Goal: Task Accomplishment & Management: Manage account settings

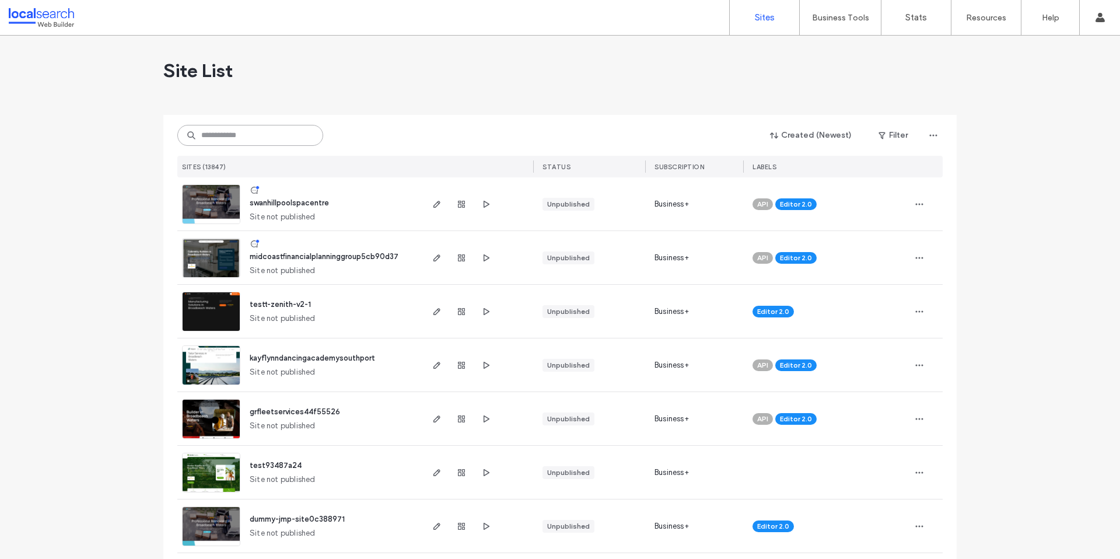
click at [305, 138] on input at bounding box center [250, 135] width 146 height 21
click at [251, 138] on input at bounding box center [250, 135] width 146 height 21
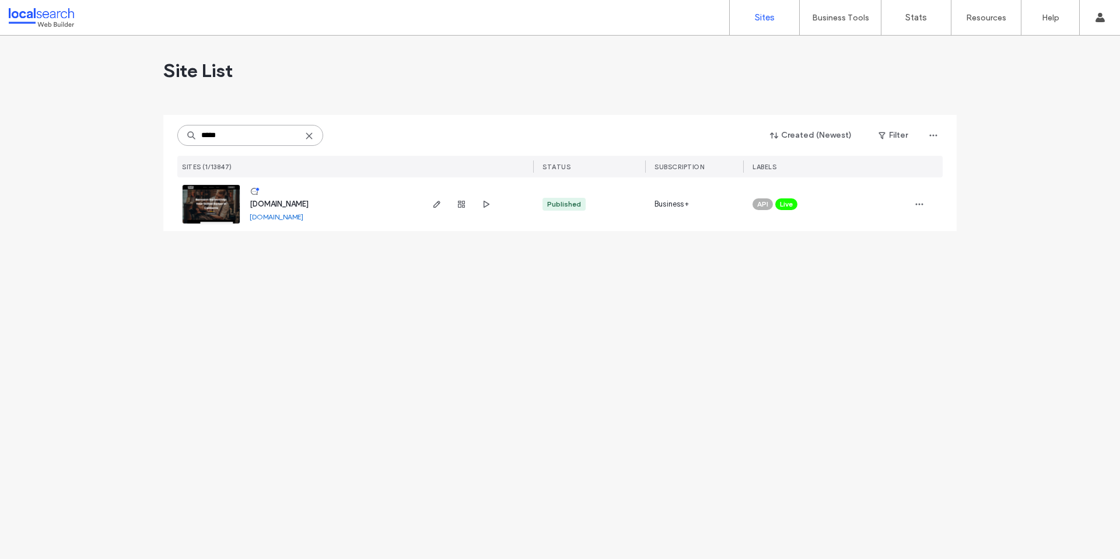
type input "*****"
click at [299, 202] on span "www.bermannbarbershop.com.au" at bounding box center [279, 204] width 59 height 9
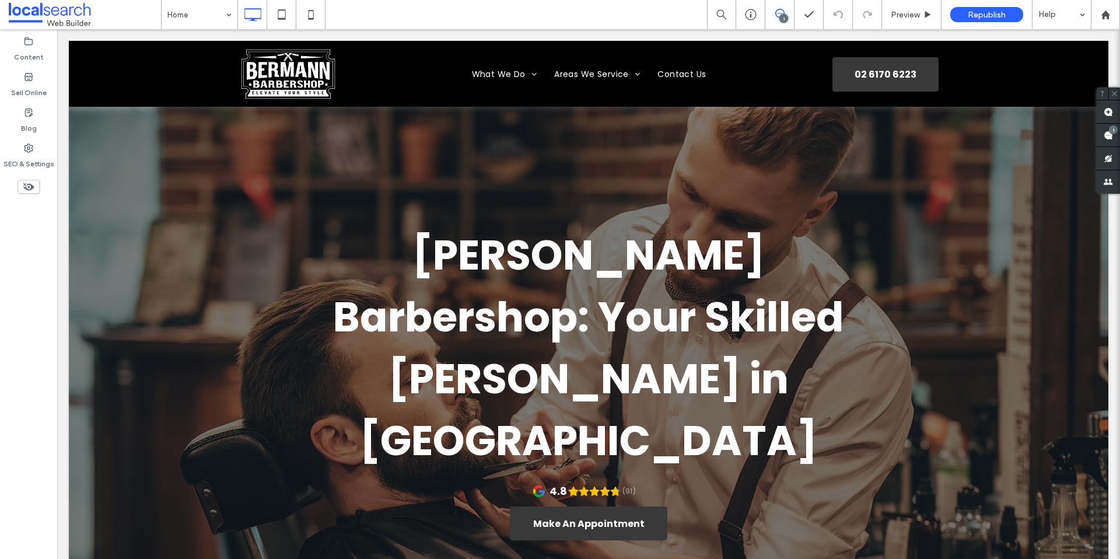
click at [775, 13] on use at bounding box center [779, 13] width 9 height 9
click at [776, 15] on icon at bounding box center [779, 13] width 9 height 9
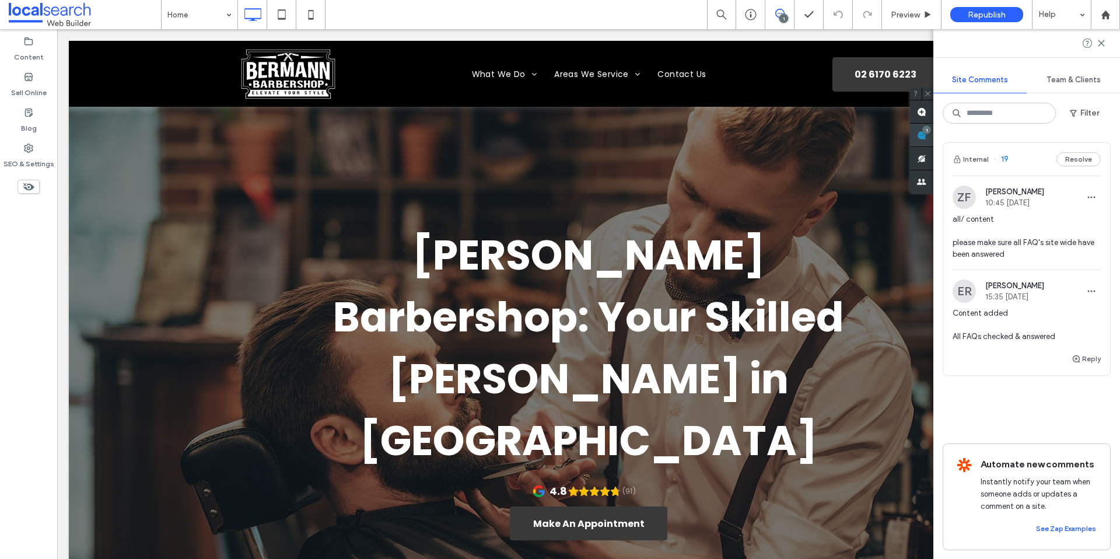
click at [933, 138] on span at bounding box center [921, 135] width 23 height 23
click at [1103, 41] on use at bounding box center [1101, 42] width 5 height 5
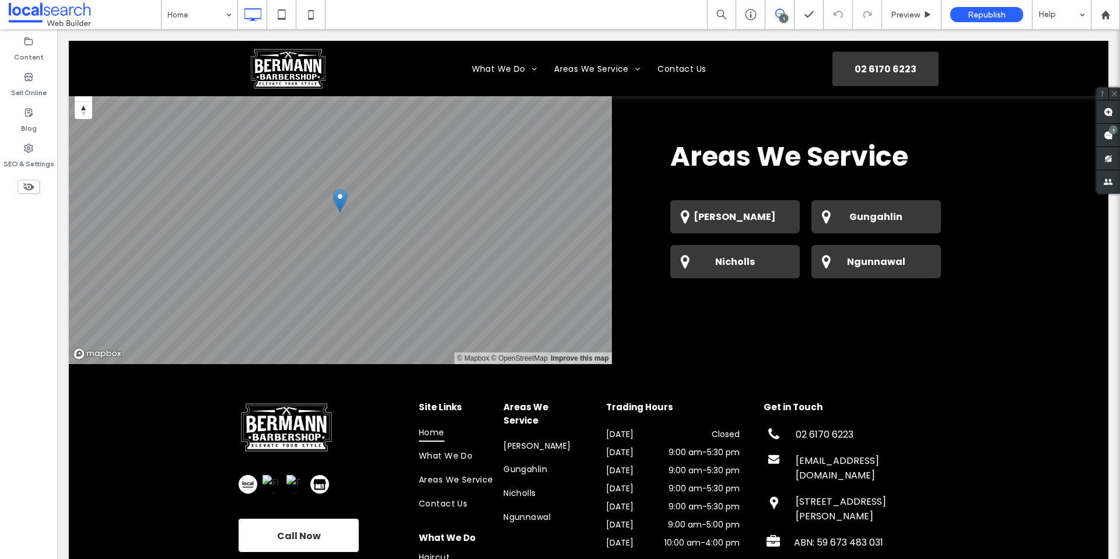
scroll to position [4009, 0]
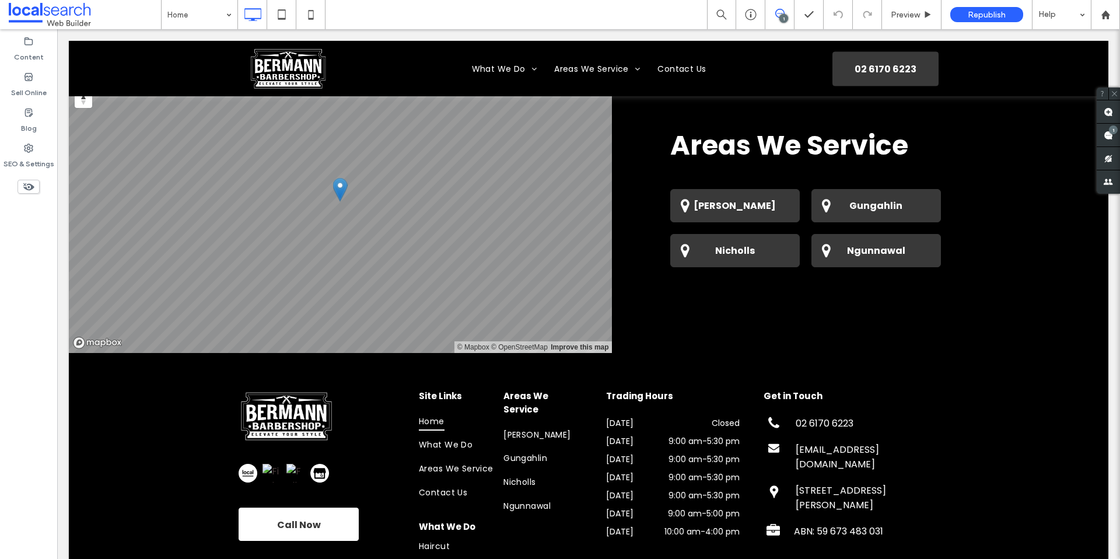
click at [892, 66] on div at bounding box center [589, 68] width 1040 height 55
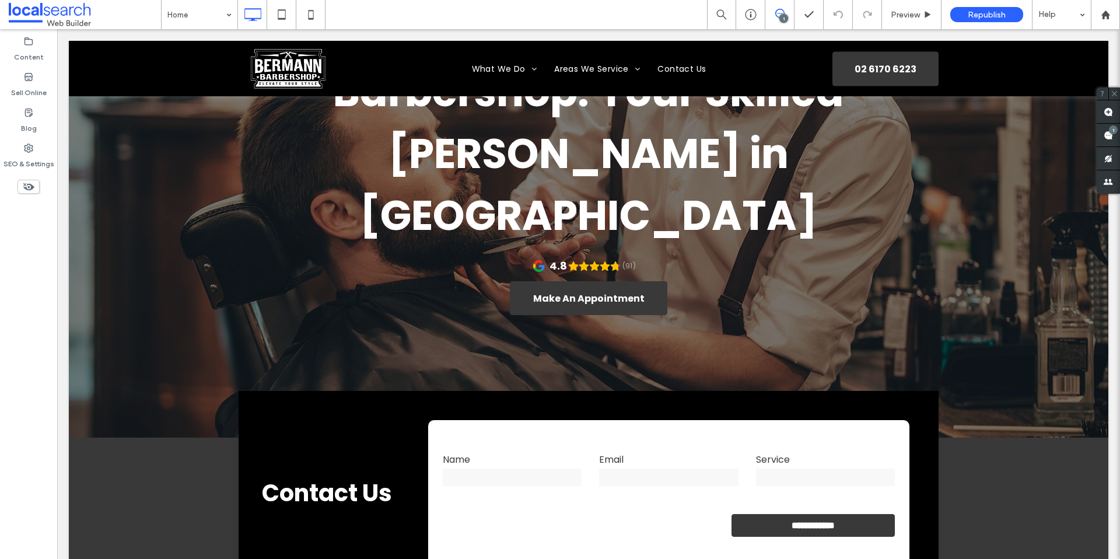
scroll to position [0, 0]
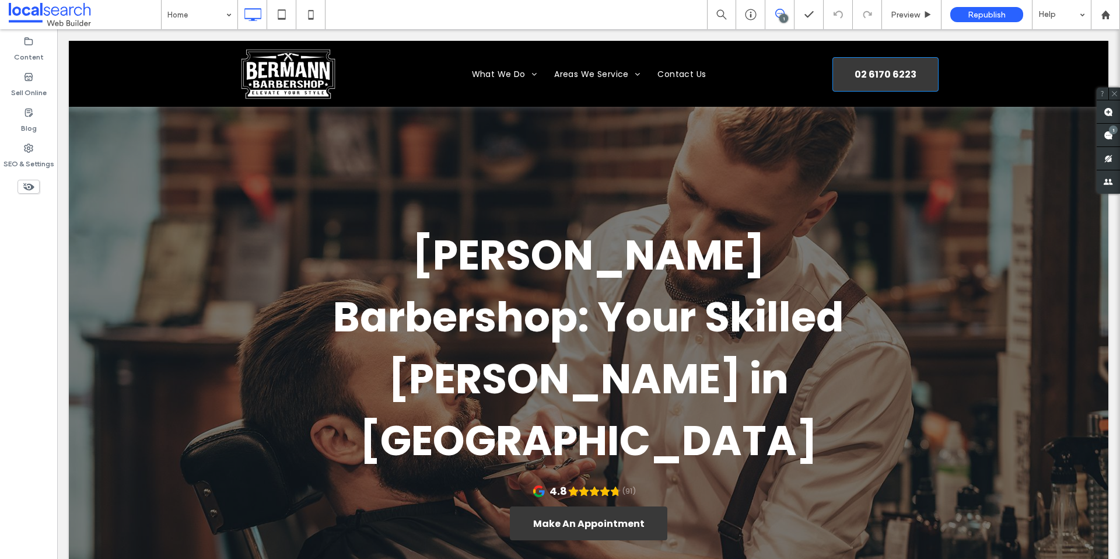
click at [917, 67] on link "02 6170 6223" at bounding box center [886, 74] width 106 height 34
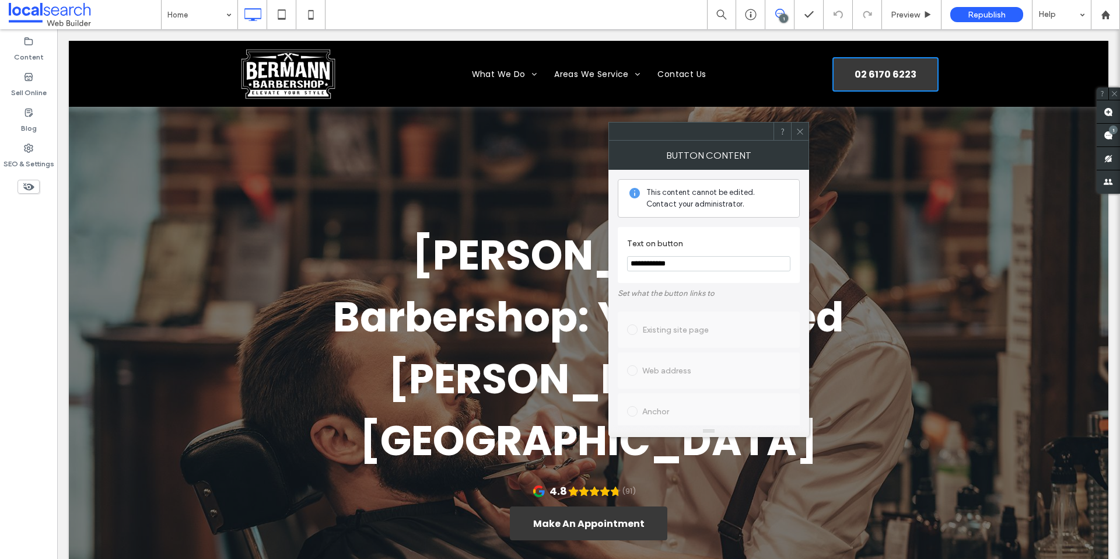
drag, startPoint x: 619, startPoint y: 263, endPoint x: 629, endPoint y: 266, distance: 11.1
click at [613, 264] on div "**********" at bounding box center [708, 298] width 201 height 256
click at [801, 136] on span at bounding box center [800, 132] width 9 height 18
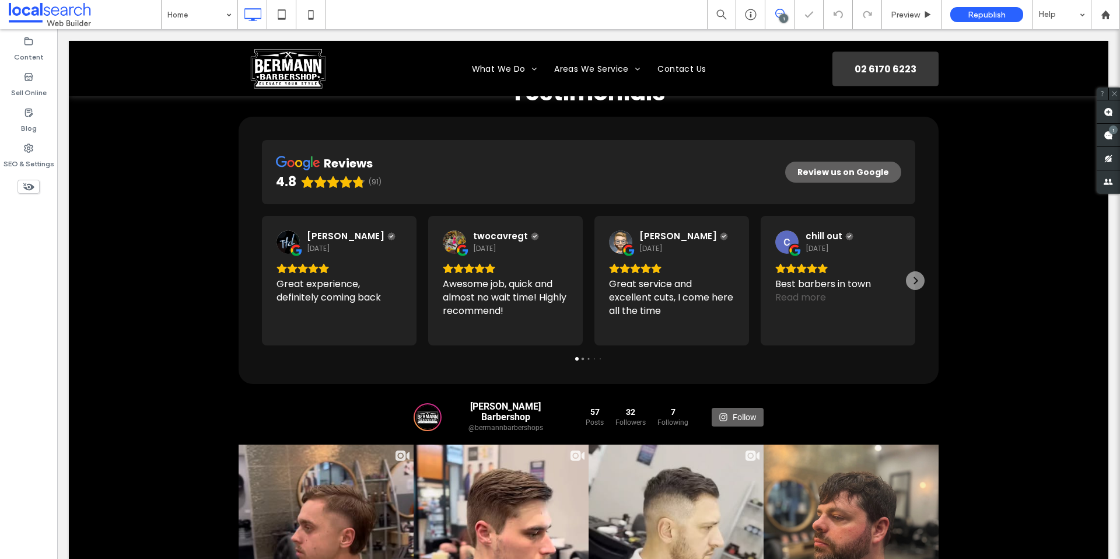
scroll to position [4009, 0]
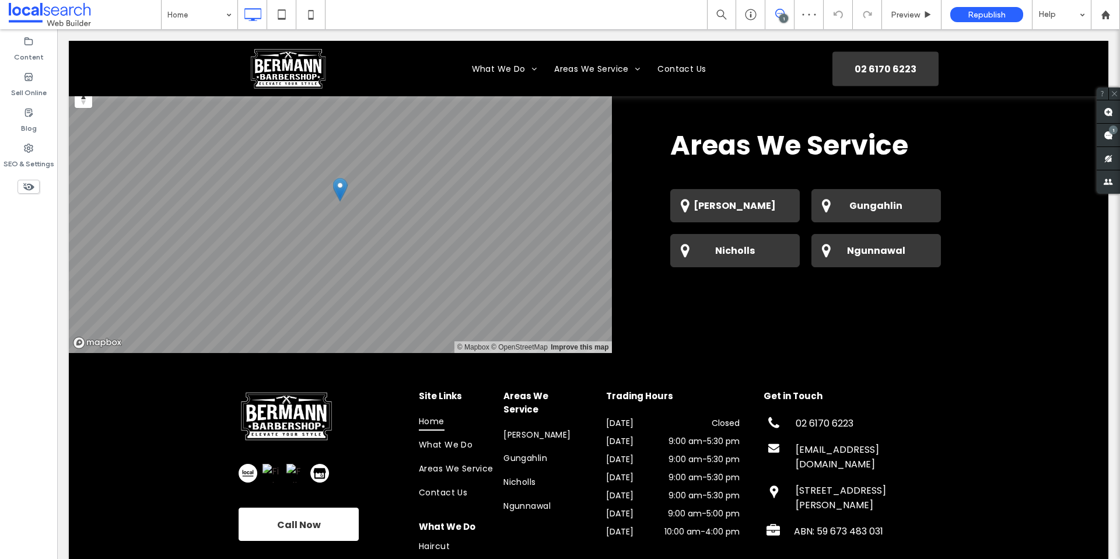
drag, startPoint x: 781, startPoint y: 15, endPoint x: 767, endPoint y: 23, distance: 16.5
click at [781, 15] on div "1" at bounding box center [783, 18] width 9 height 9
click at [779, 11] on icon at bounding box center [779, 13] width 9 height 9
click at [1118, 113] on span at bounding box center [1108, 111] width 23 height 23
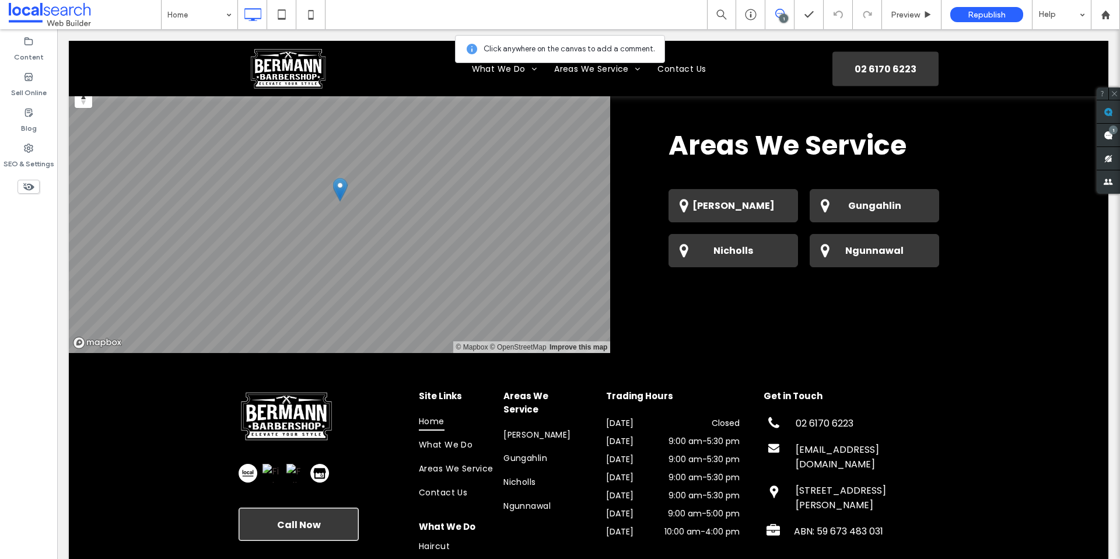
click at [245, 508] on link "Call Now" at bounding box center [299, 524] width 120 height 33
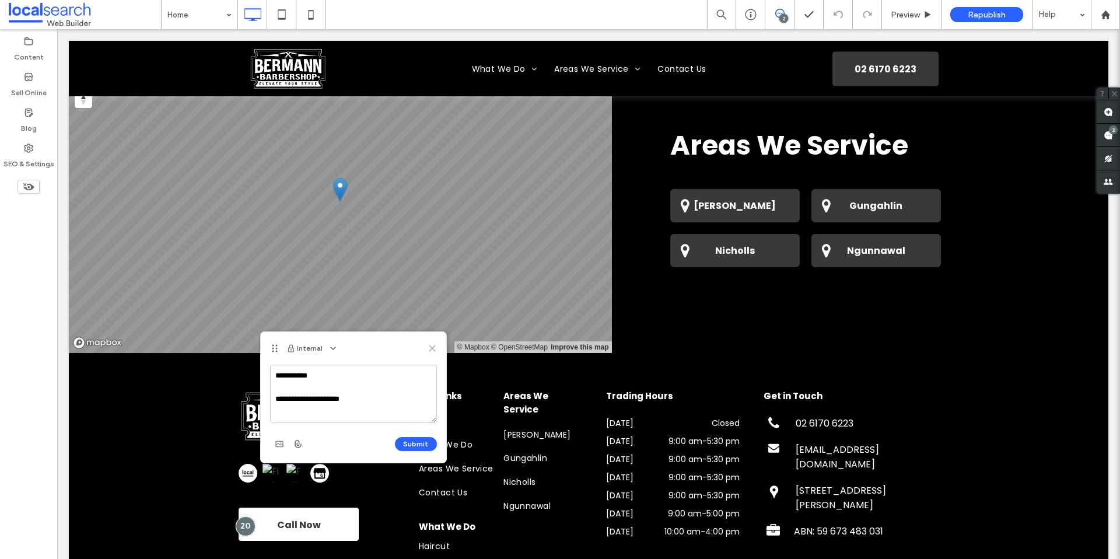
type textarea "**********"
click at [433, 349] on use at bounding box center [431, 347] width 5 height 5
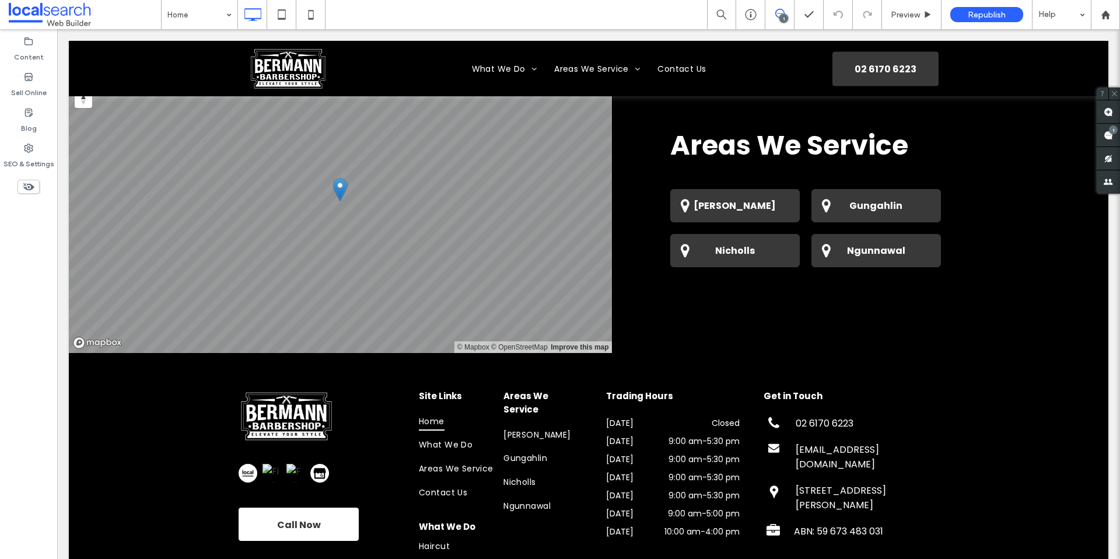
click at [781, 11] on icon at bounding box center [779, 13] width 9 height 9
click at [782, 11] on icon at bounding box center [779, 13] width 9 height 9
click at [1104, 112] on use at bounding box center [1108, 111] width 9 height 9
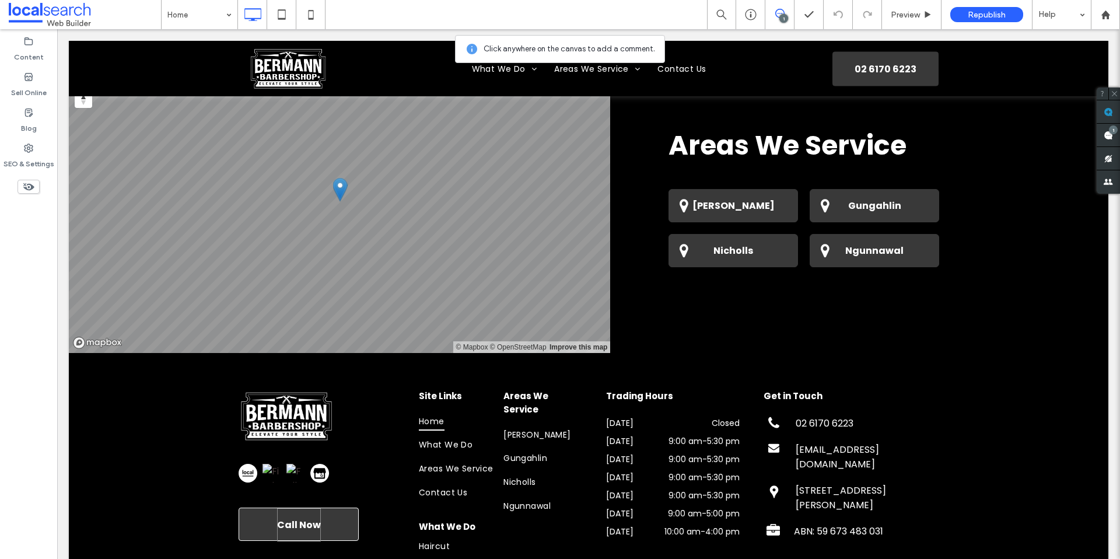
click at [309, 508] on span "Call Now" at bounding box center [299, 524] width 44 height 33
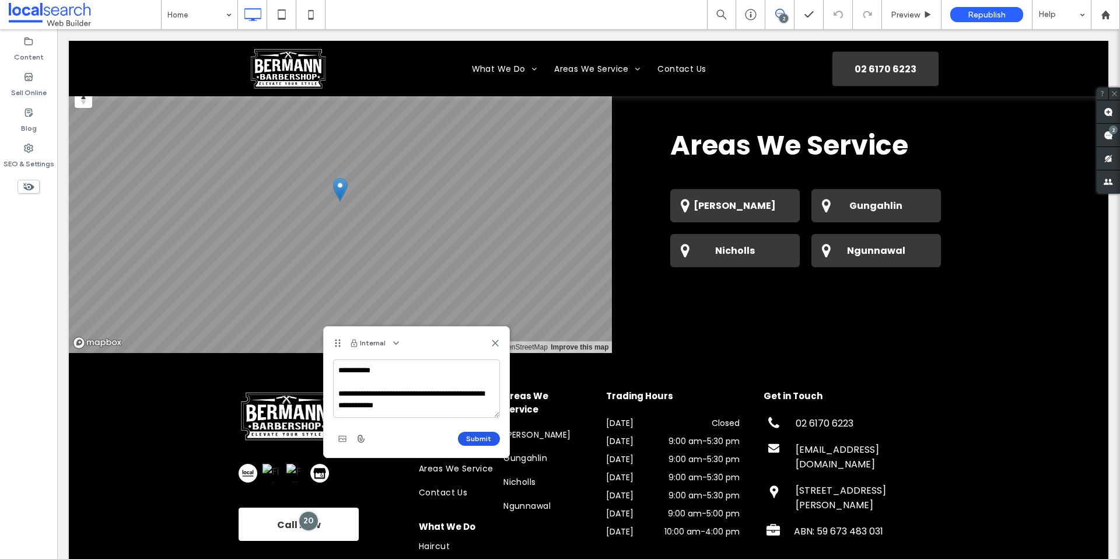
type textarea "**********"
click at [488, 439] on button "Submit" at bounding box center [479, 439] width 42 height 14
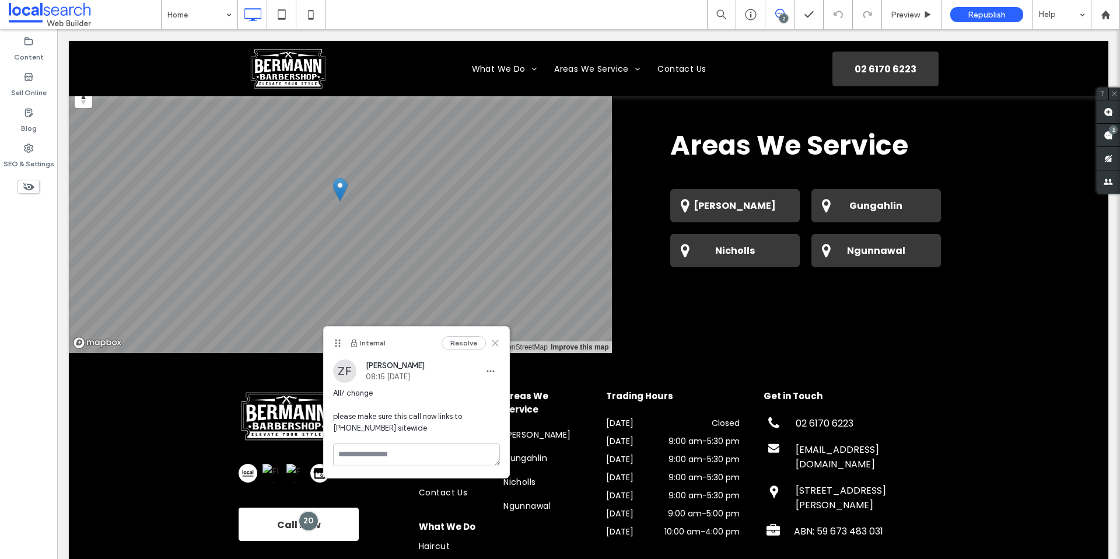
click at [495, 340] on icon at bounding box center [495, 342] width 9 height 9
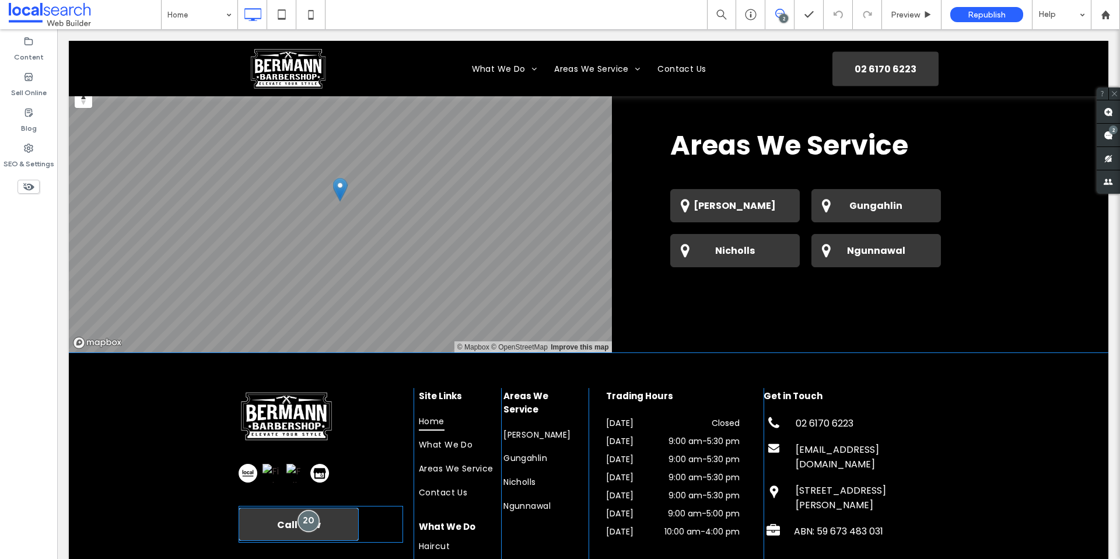
click at [309, 510] on div at bounding box center [309, 521] width 22 height 22
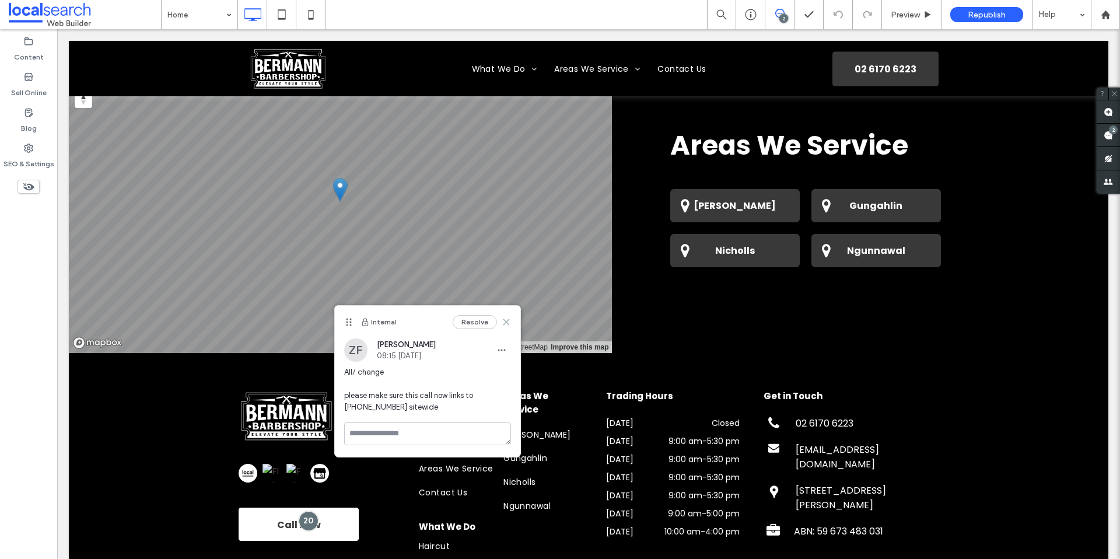
click at [508, 321] on icon at bounding box center [506, 321] width 9 height 9
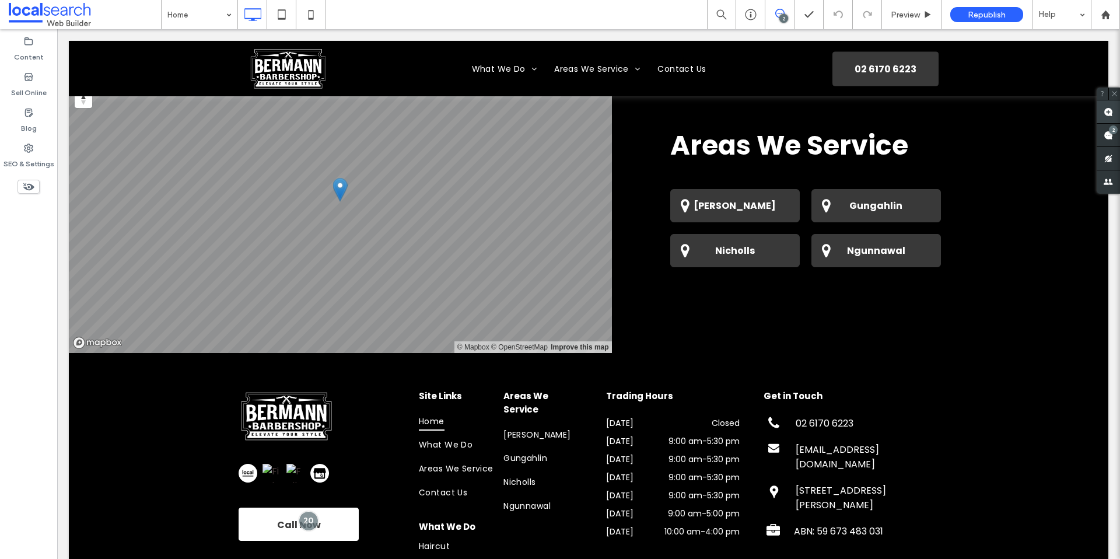
click at [1115, 117] on span at bounding box center [1108, 111] width 23 height 23
click at [1114, 115] on span at bounding box center [1108, 111] width 23 height 23
click at [1111, 134] on div "2" at bounding box center [1113, 129] width 9 height 9
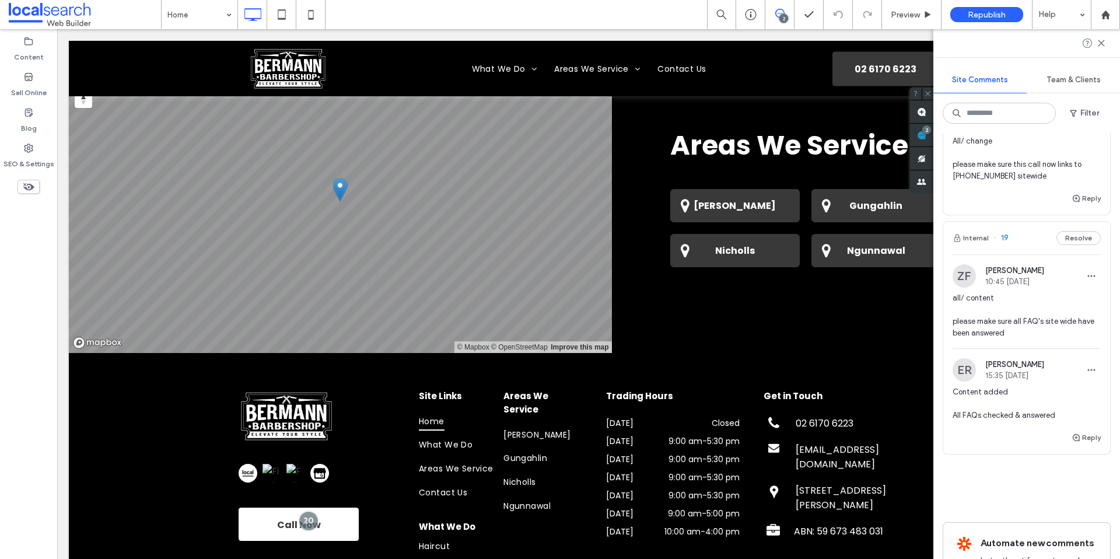
scroll to position [62, 0]
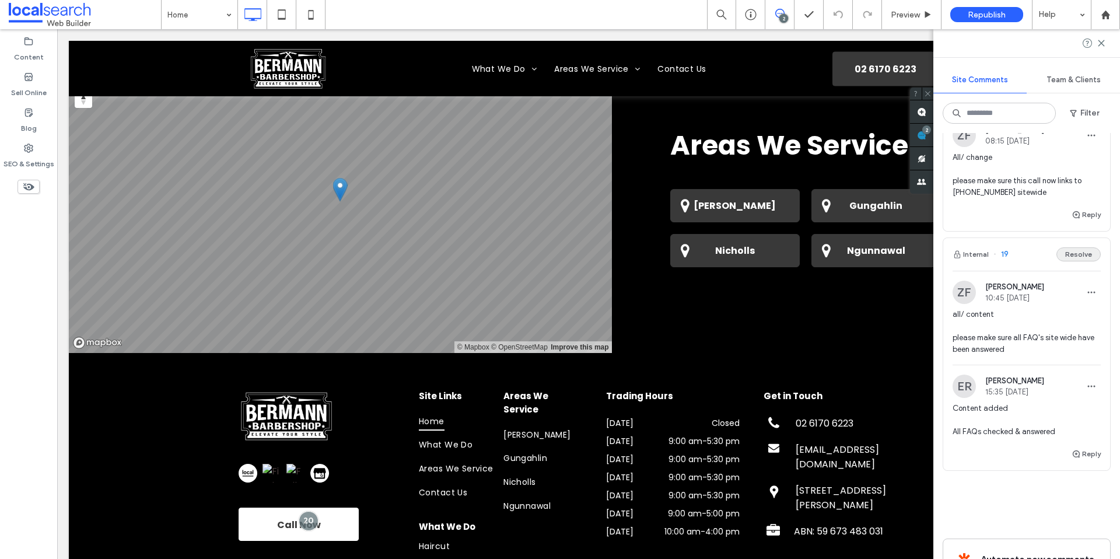
click at [1088, 256] on button "Resolve" at bounding box center [1079, 254] width 44 height 14
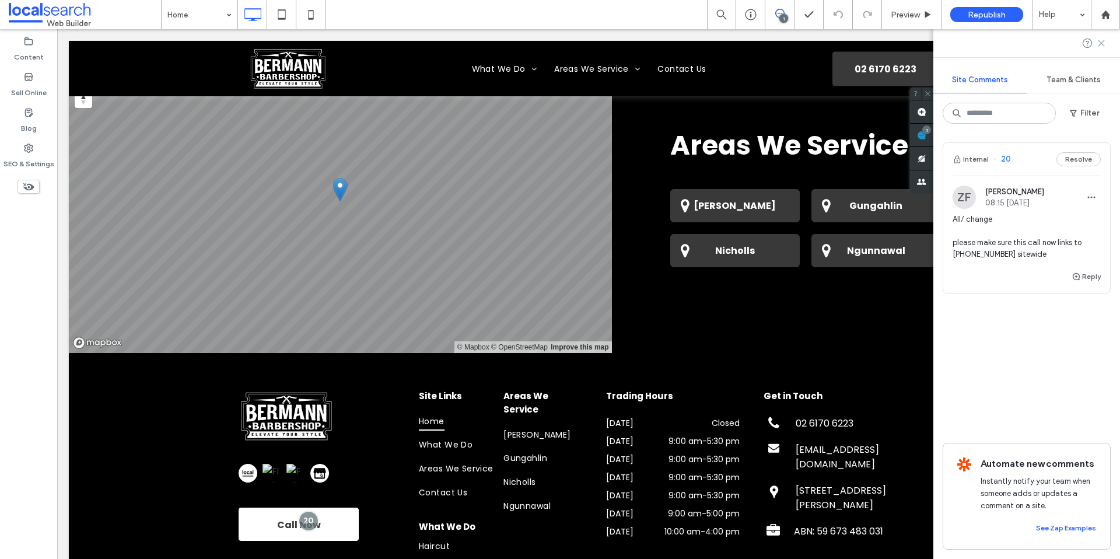
click at [1101, 46] on icon at bounding box center [1101, 43] width 9 height 9
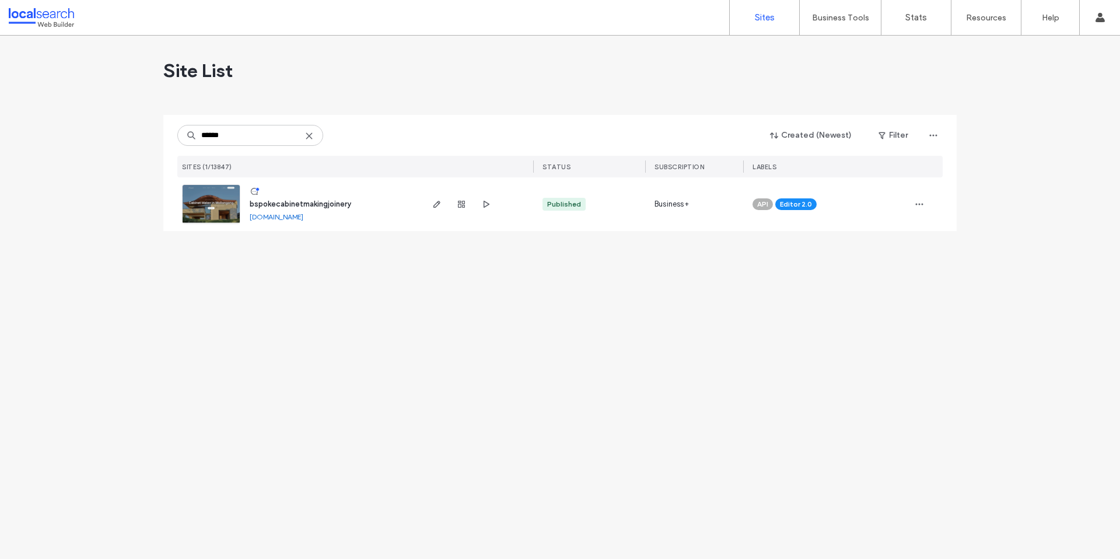
type input "******"
click at [314, 205] on span "bspokecabinetmakingjoinery" at bounding box center [301, 204] width 102 height 9
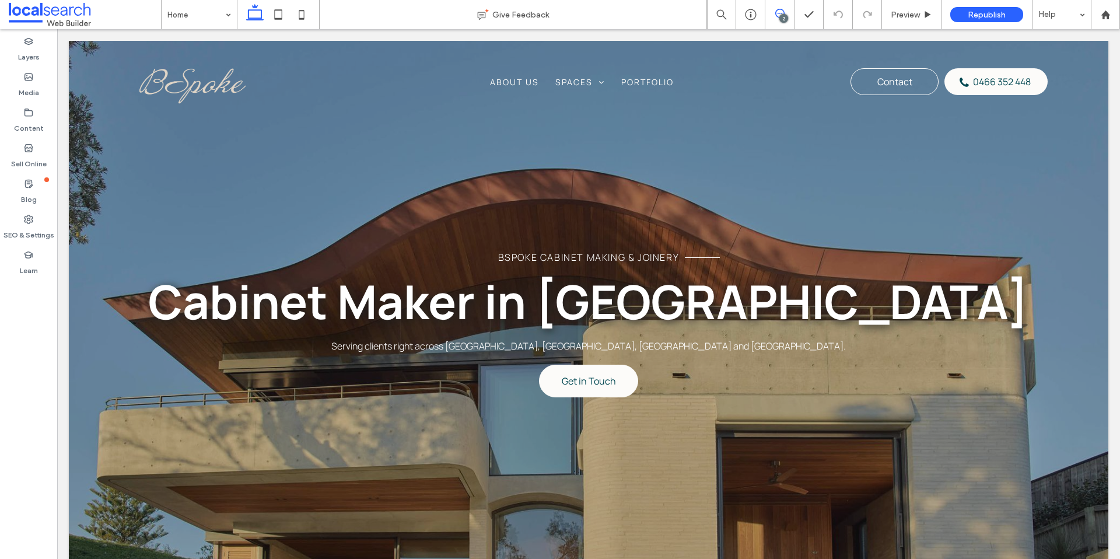
click at [774, 14] on span at bounding box center [779, 13] width 29 height 9
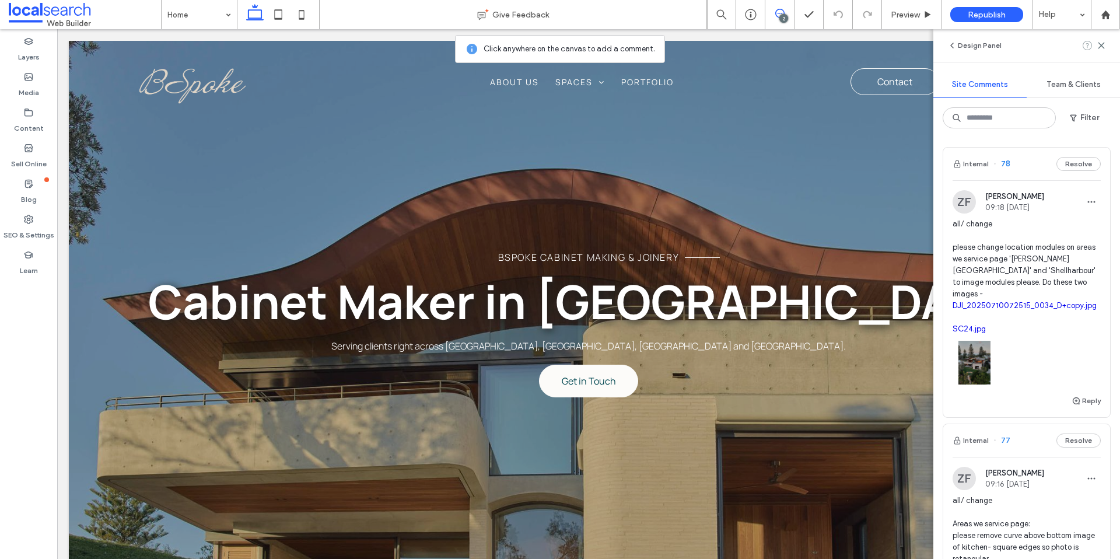
drag, startPoint x: 1100, startPoint y: 47, endPoint x: 1083, endPoint y: 44, distance: 16.6
click at [1100, 48] on icon at bounding box center [1101, 45] width 9 height 9
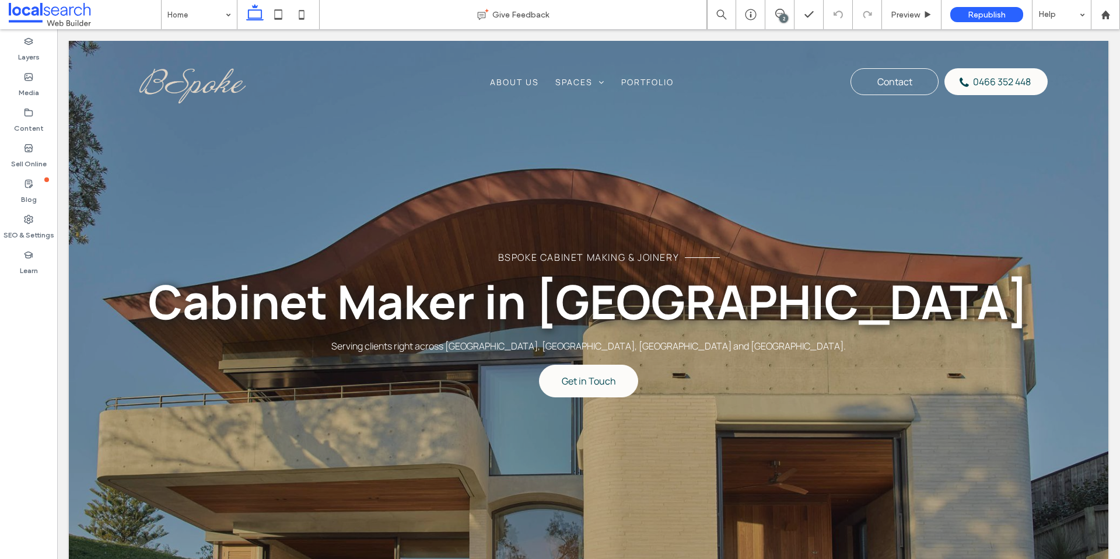
click at [782, 20] on div "2" at bounding box center [783, 18] width 9 height 9
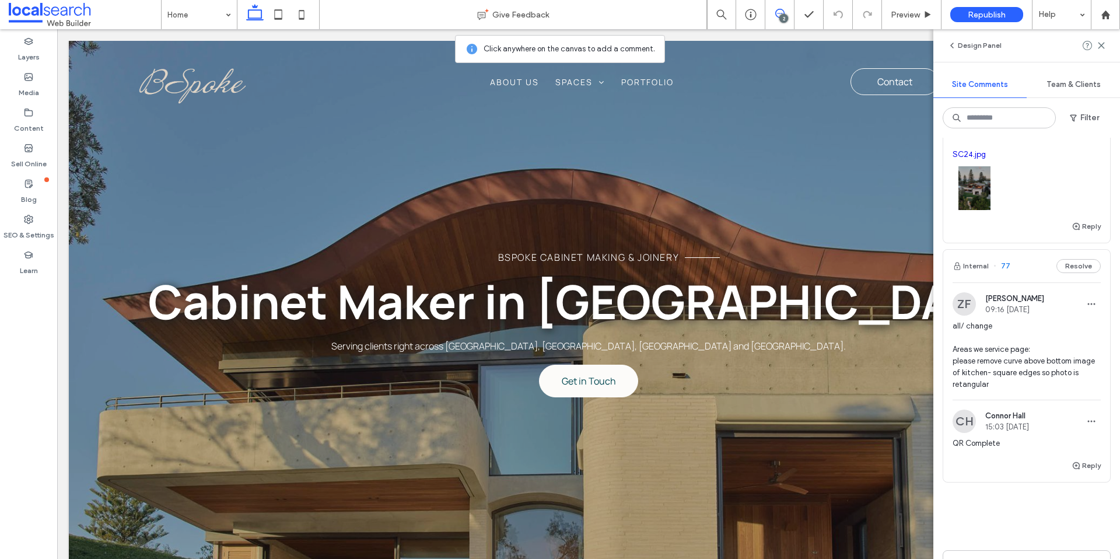
scroll to position [184, 0]
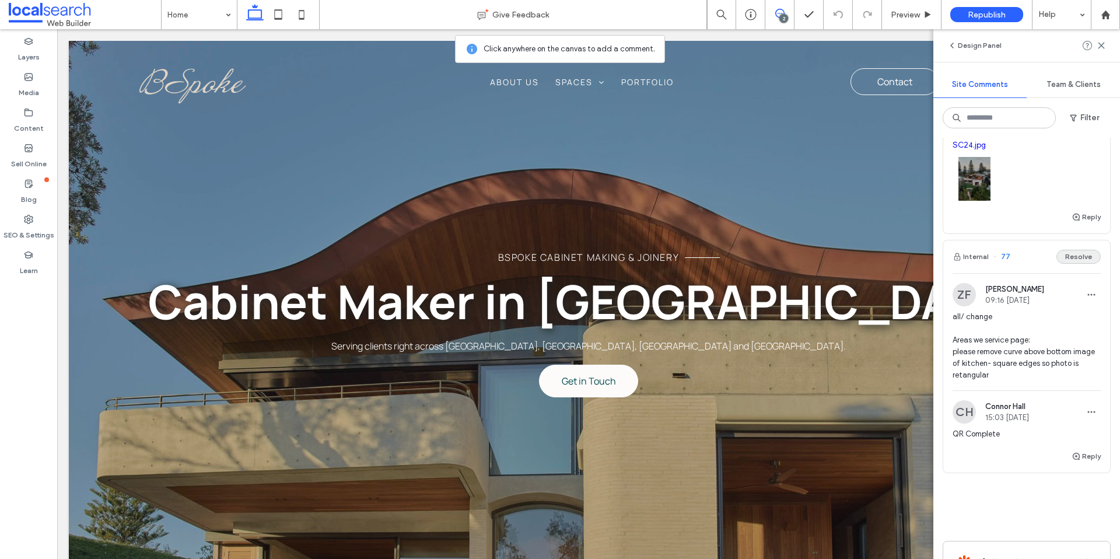
click at [1075, 250] on button "Resolve" at bounding box center [1079, 257] width 44 height 14
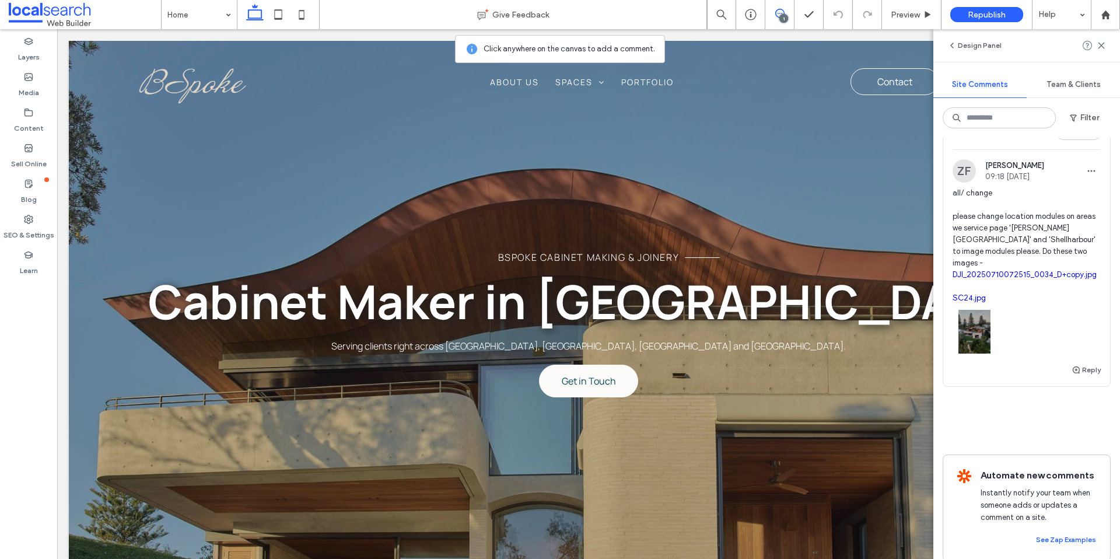
scroll to position [0, 0]
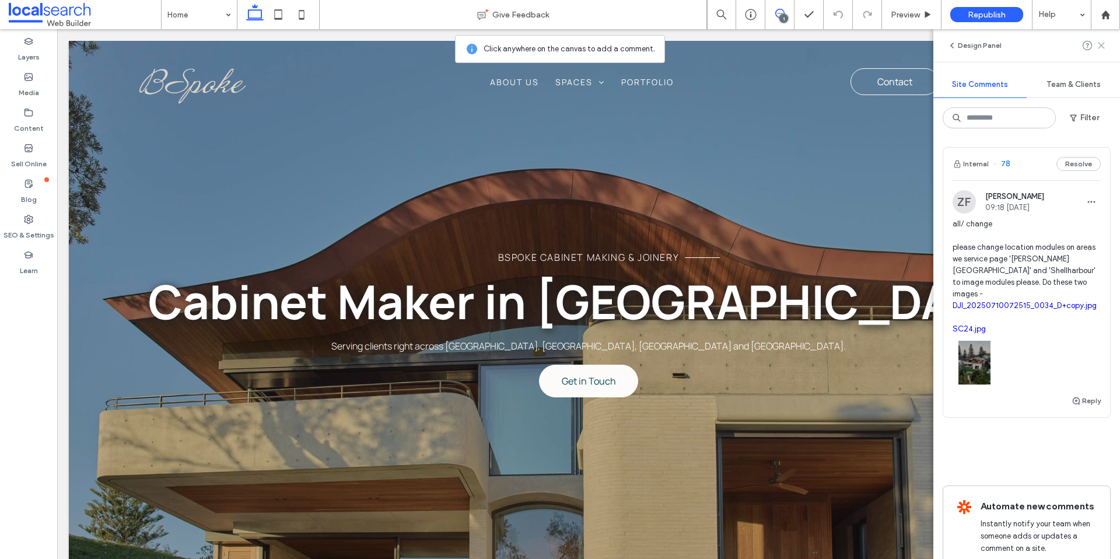
click at [1100, 43] on icon at bounding box center [1101, 45] width 9 height 9
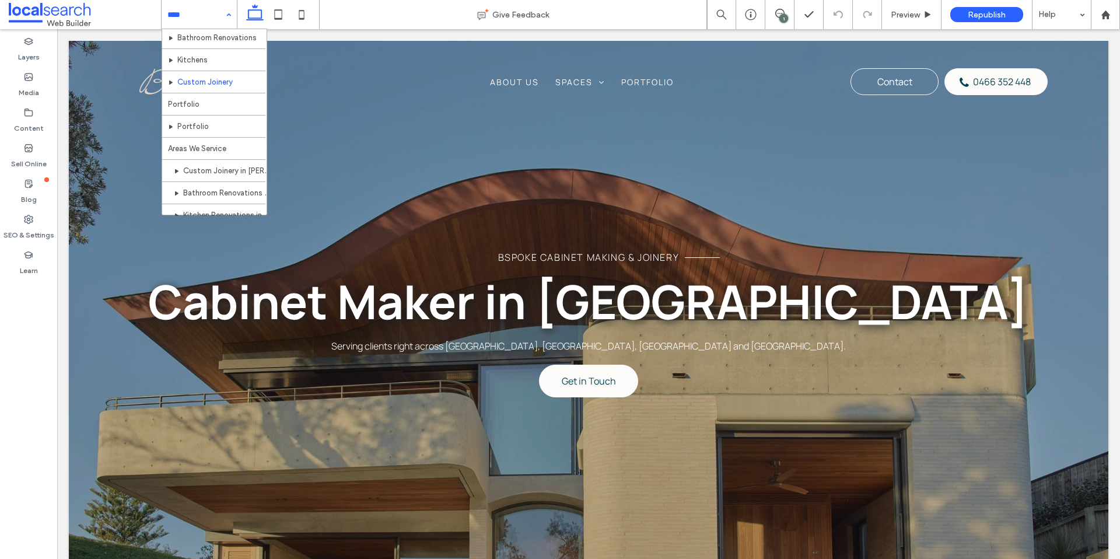
scroll to position [101, 0]
